Goal: Task Accomplishment & Management: Use online tool/utility

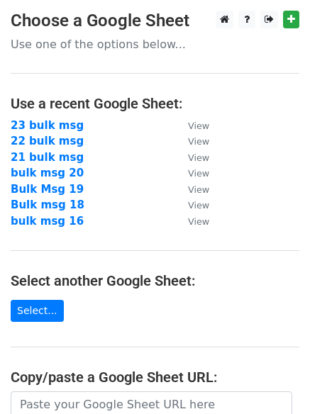
scroll to position [142, 0]
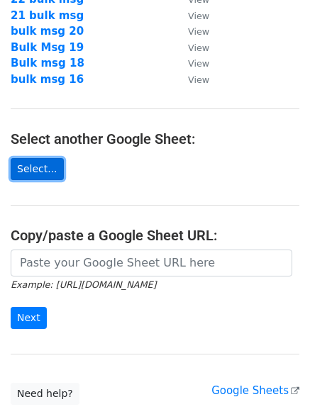
click at [23, 169] on link "Select..." at bounding box center [37, 169] width 53 height 22
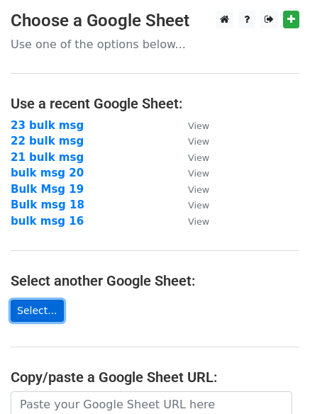
click at [26, 311] on link "Select..." at bounding box center [37, 311] width 53 height 22
click at [35, 312] on link "Select..." at bounding box center [37, 311] width 53 height 22
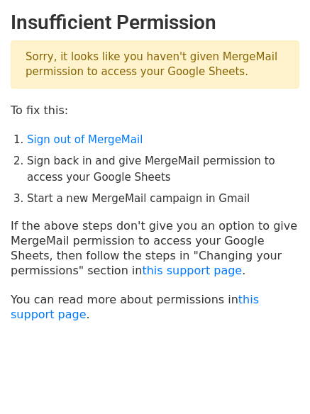
click at [60, 54] on p "Sorry, it looks like you haven't given MergeMail permission to access your Goog…" at bounding box center [155, 64] width 289 height 48
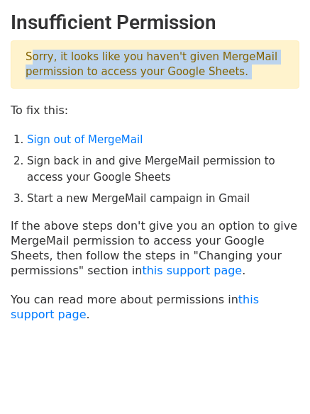
click at [60, 54] on p "Sorry, it looks like you haven't given MergeMail permission to access your Goog…" at bounding box center [155, 64] width 289 height 48
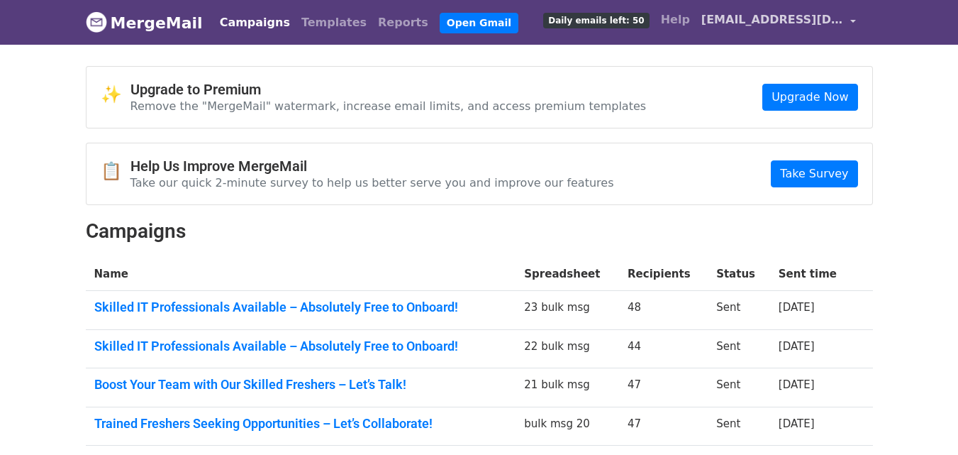
click at [856, 18] on link "[EMAIL_ADDRESS][DOMAIN_NAME]" at bounding box center [779, 22] width 166 height 33
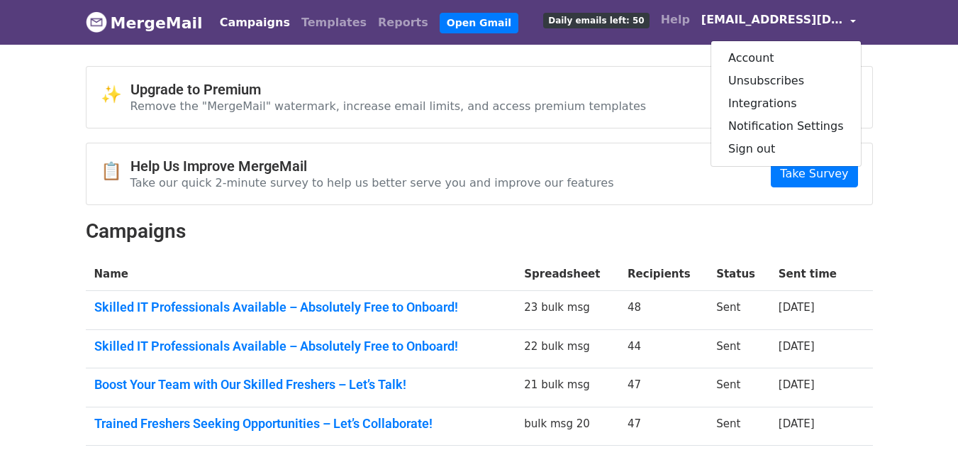
click at [904, 116] on body "MergeMail Campaigns Templates Reports Open Gmail Daily emails left: 50 Help for…" at bounding box center [479, 400] width 958 height 800
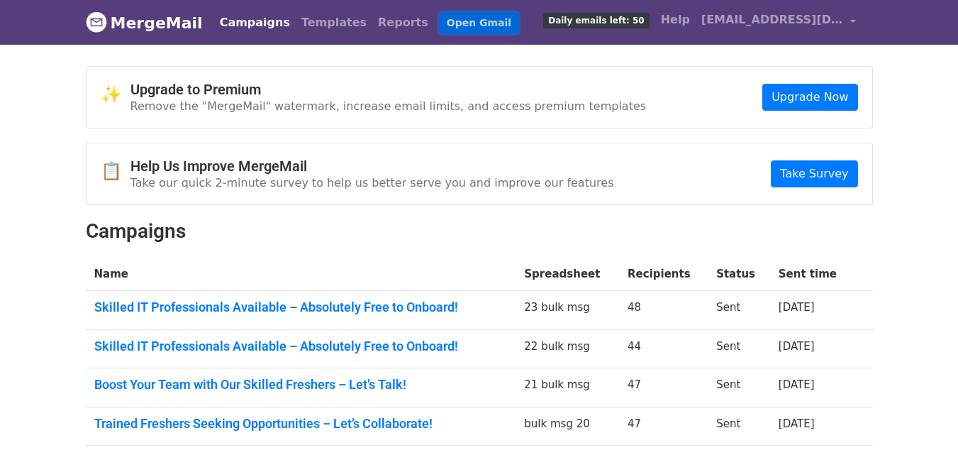
click at [440, 21] on link "Open Gmail" at bounding box center [479, 23] width 79 height 21
click at [852, 19] on link "[EMAIL_ADDRESS][DOMAIN_NAME]" at bounding box center [779, 22] width 166 height 33
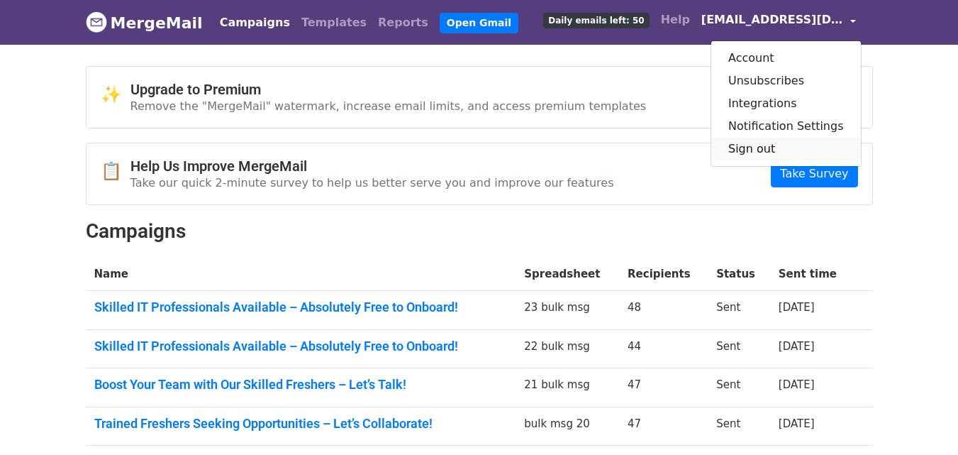
click at [761, 146] on link "Sign out" at bounding box center [786, 149] width 150 height 23
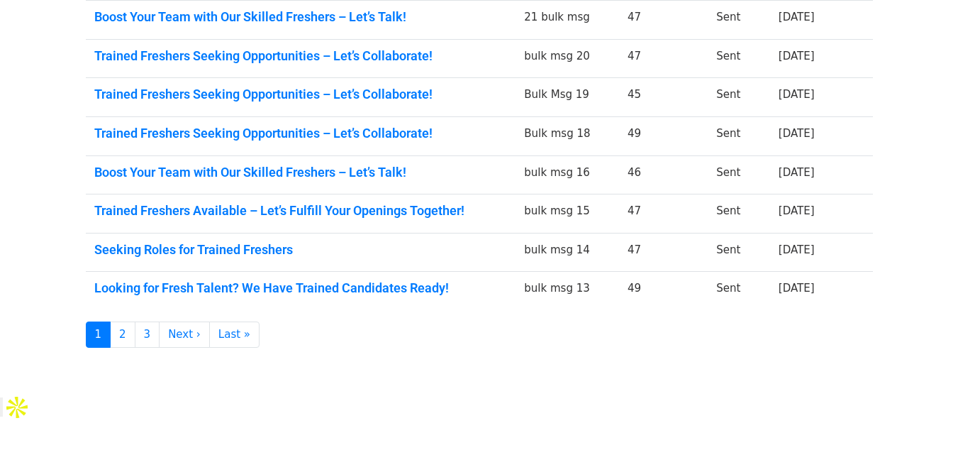
scroll to position [374, 0]
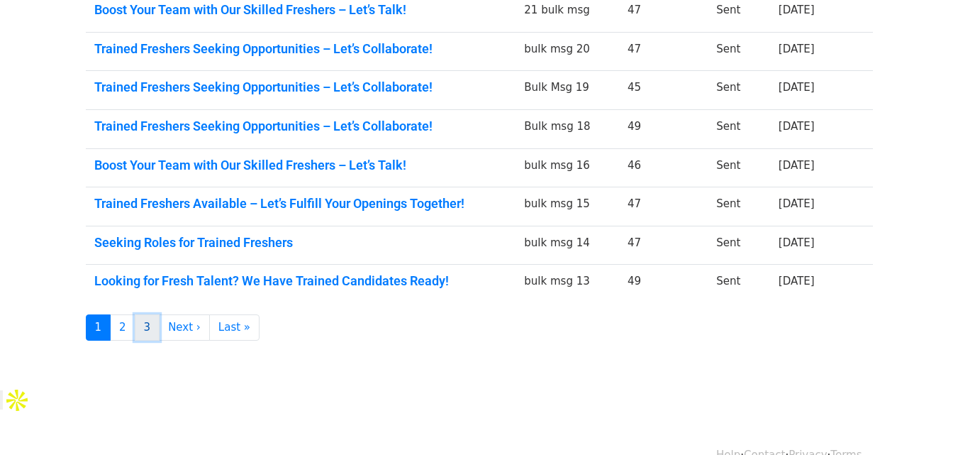
click at [145, 326] on link "3" at bounding box center [148, 327] width 26 height 26
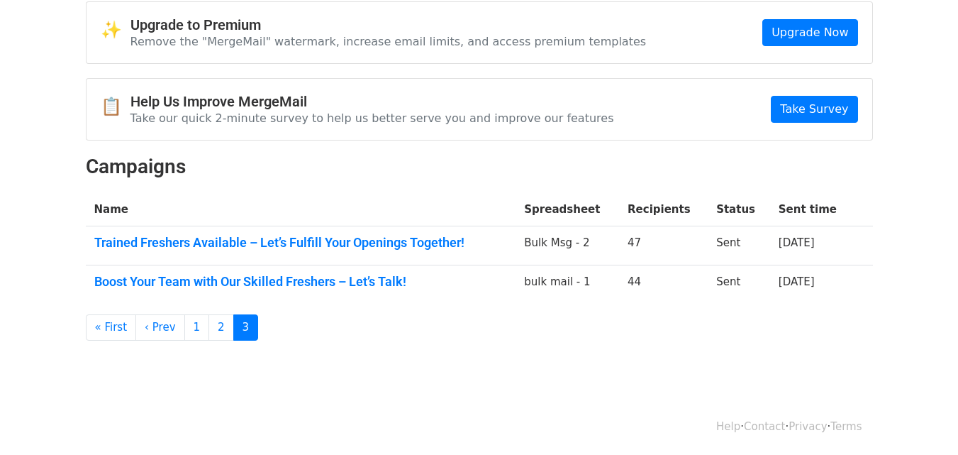
scroll to position [65, 0]
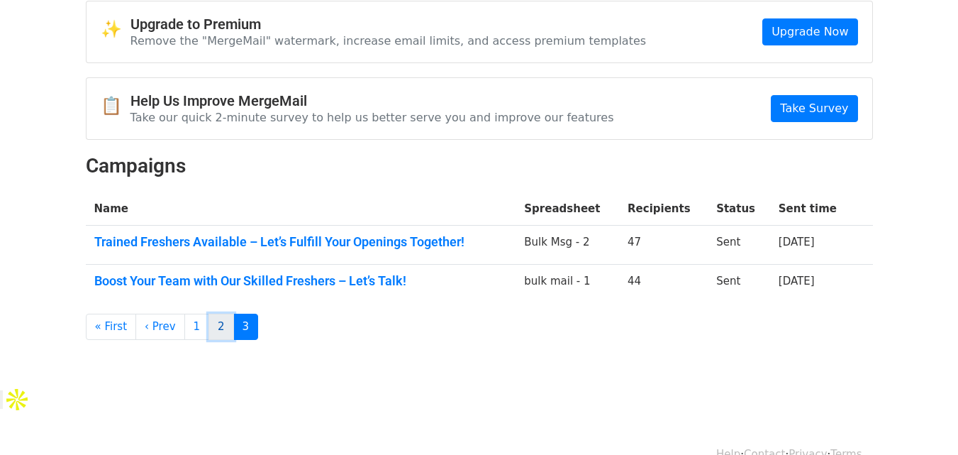
click at [215, 327] on link "2" at bounding box center [221, 326] width 26 height 26
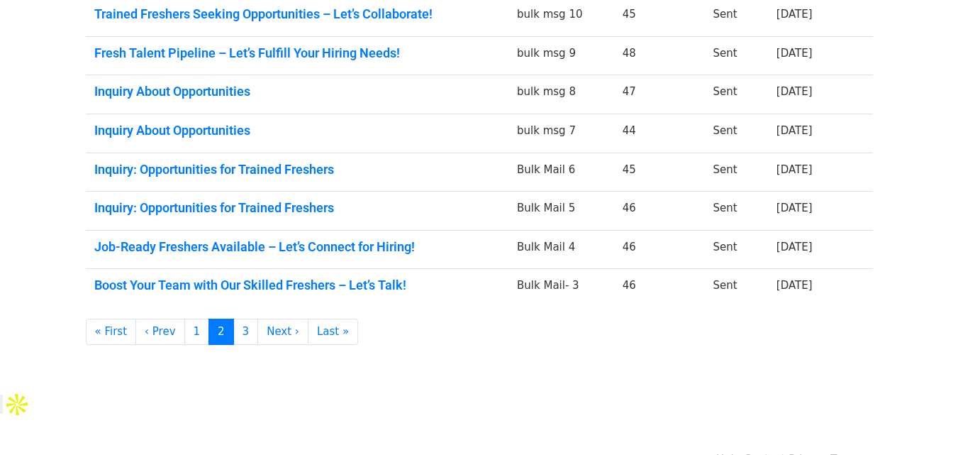
scroll to position [374, 0]
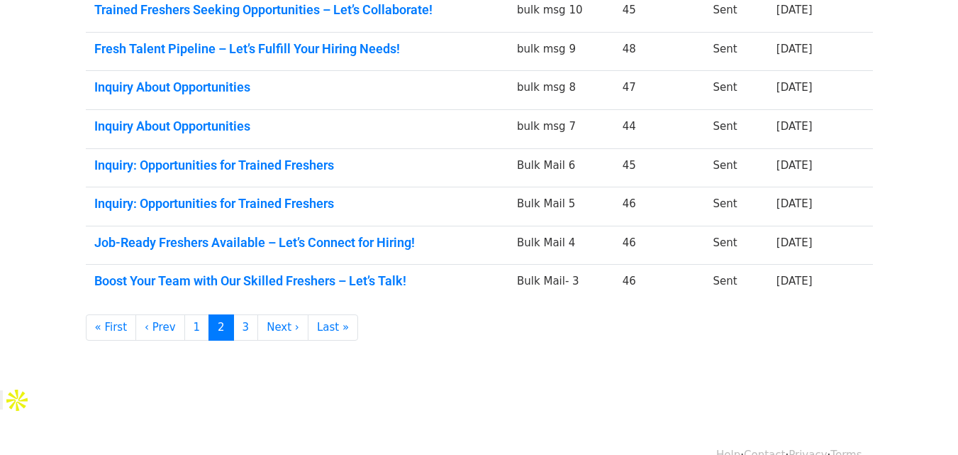
click at [480, 138] on td "Inquiry About Opportunities" at bounding box center [297, 129] width 423 height 39
click at [211, 127] on link "Inquiry About Opportunities" at bounding box center [297, 126] width 406 height 16
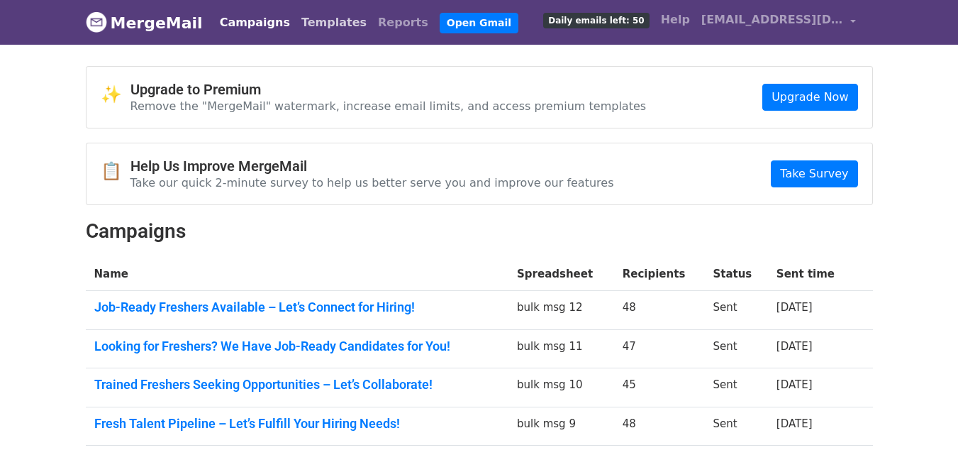
click at [297, 20] on link "Templates" at bounding box center [334, 23] width 77 height 28
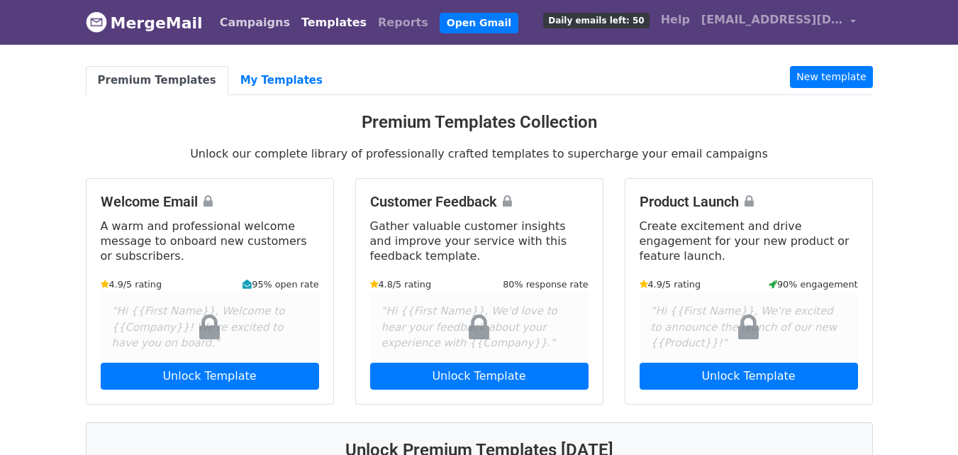
click at [255, 20] on link "Campaigns" at bounding box center [255, 23] width 82 height 28
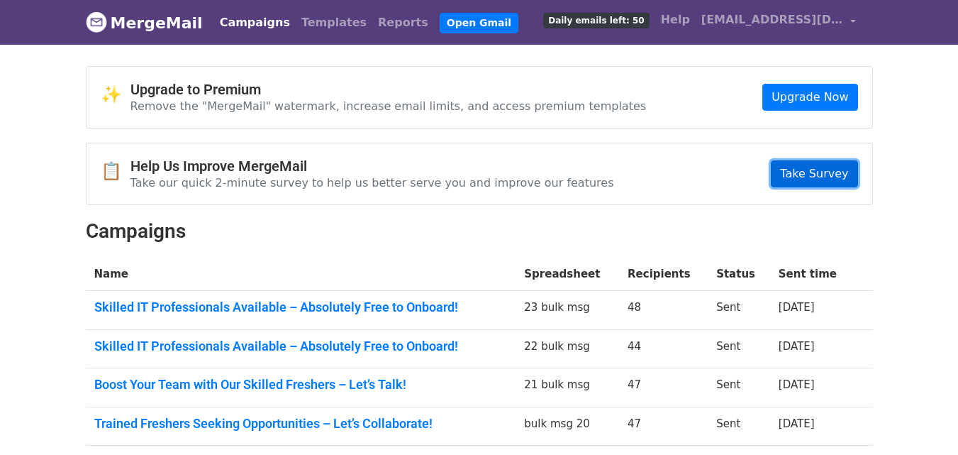
click at [799, 170] on link "Take Survey" at bounding box center [814, 173] width 87 height 27
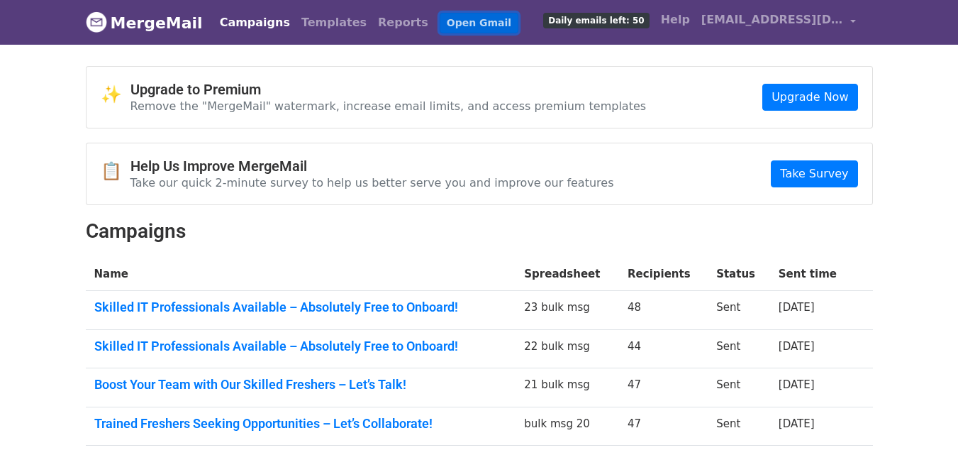
click at [454, 28] on link "Open Gmail" at bounding box center [479, 23] width 79 height 21
drag, startPoint x: 189, startPoint y: 13, endPoint x: 586, endPoint y: 113, distance: 409.4
click at [586, 113] on div "✨ Upgrade to Premium Remove the "MergeMail" watermark, increase email limits, a…" at bounding box center [480, 97] width 786 height 61
drag, startPoint x: 579, startPoint y: 28, endPoint x: 590, endPoint y: 26, distance: 11.7
click at [590, 26] on span "Daily emails left: 50" at bounding box center [596, 21] width 106 height 16
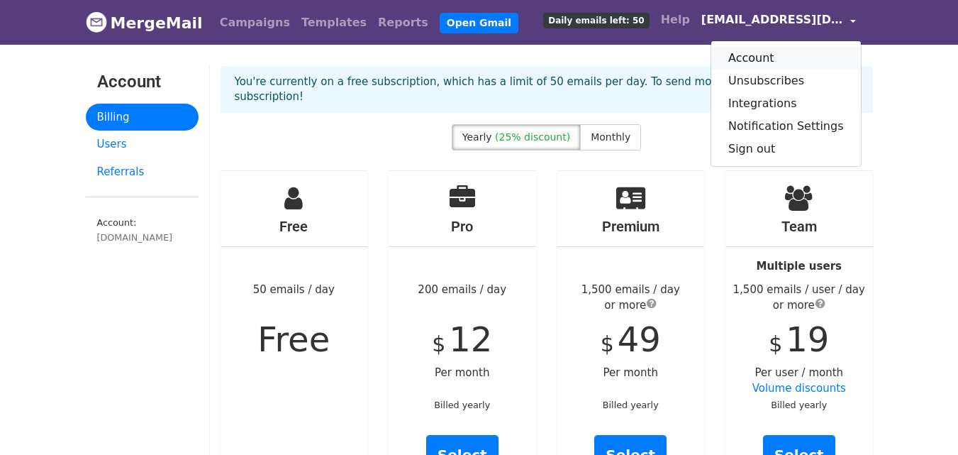
click at [779, 53] on link "Account" at bounding box center [786, 58] width 150 height 23
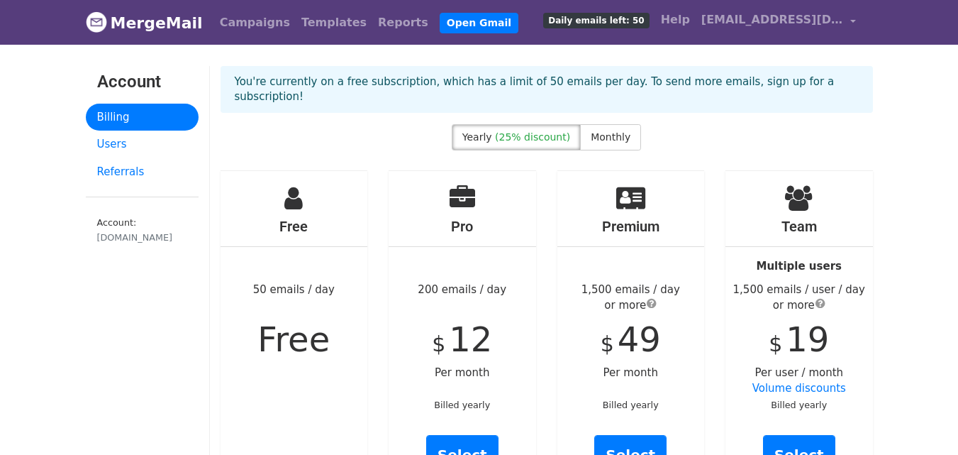
click at [846, 26] on link "[EMAIL_ADDRESS][DOMAIN_NAME]" at bounding box center [779, 22] width 166 height 33
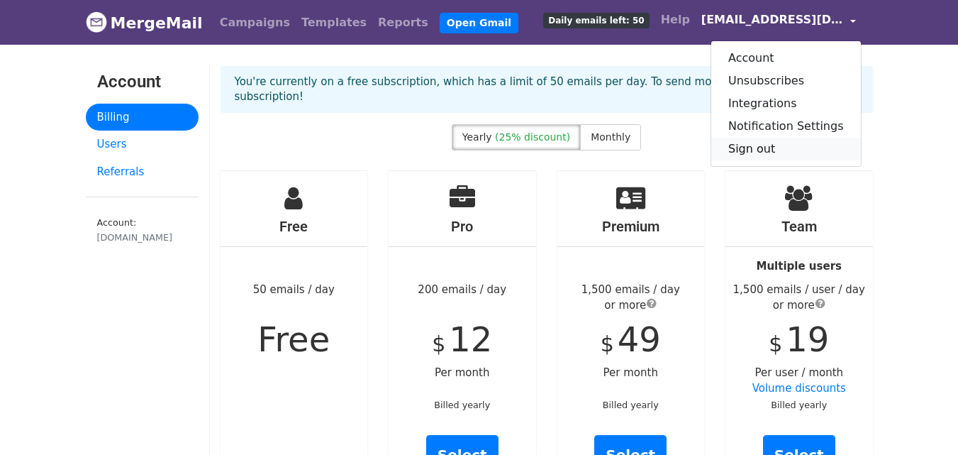
click at [776, 141] on link "Sign out" at bounding box center [786, 149] width 150 height 23
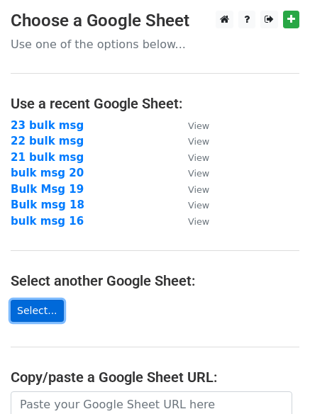
click at [36, 308] on link "Select..." at bounding box center [37, 311] width 53 height 22
click at [35, 305] on link "Select..." at bounding box center [37, 311] width 53 height 22
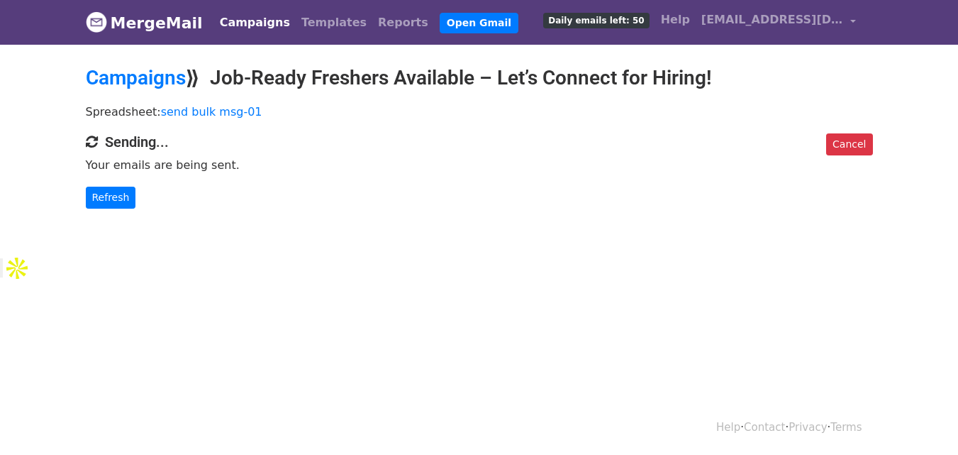
click at [564, 454] on div "Help · Contact · Privacy · Terms" at bounding box center [479, 427] width 808 height 59
